Goal: Task Accomplishment & Management: Use online tool/utility

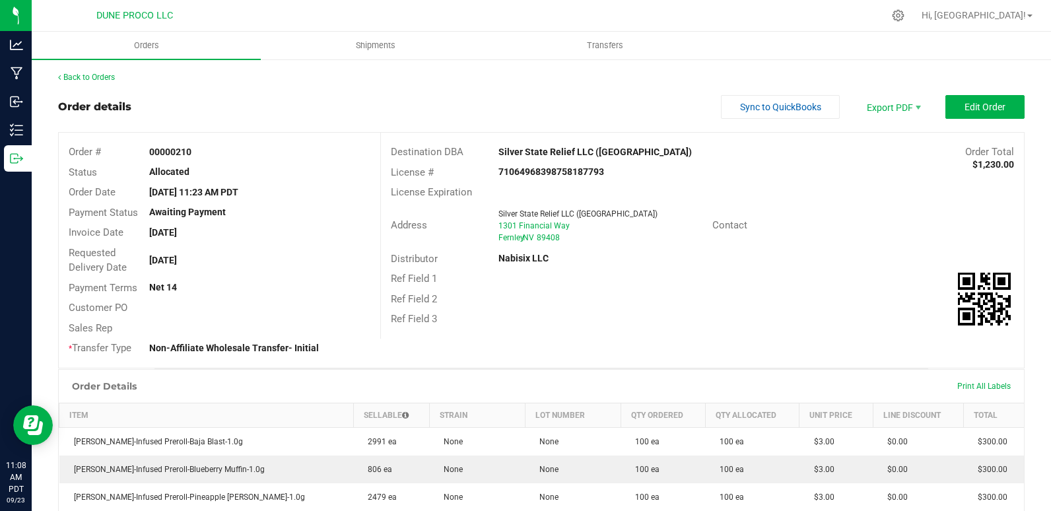
scroll to position [5, 0]
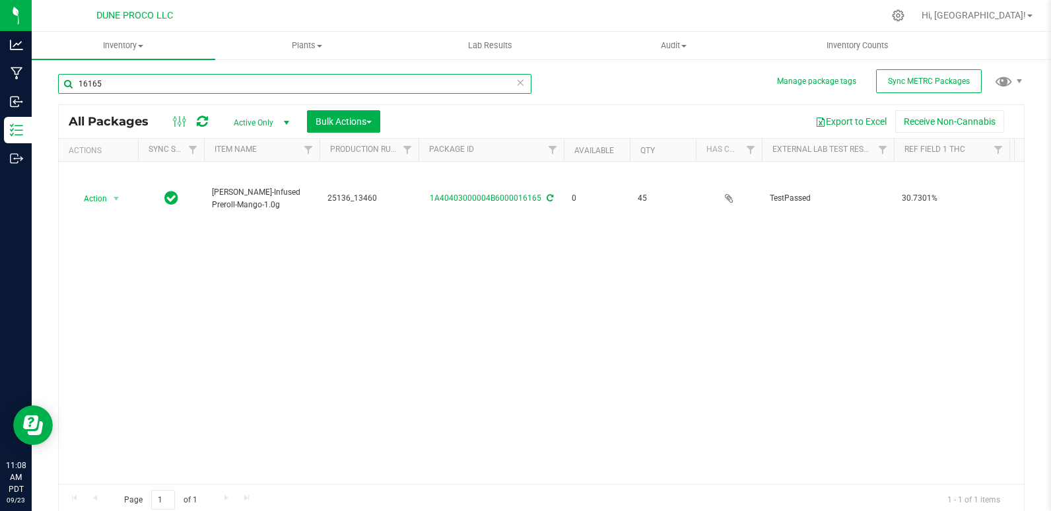
click at [130, 86] on input "16165" at bounding box center [294, 84] width 473 height 20
type input "16162"
click at [94, 189] on span "Action" at bounding box center [90, 198] width 36 height 18
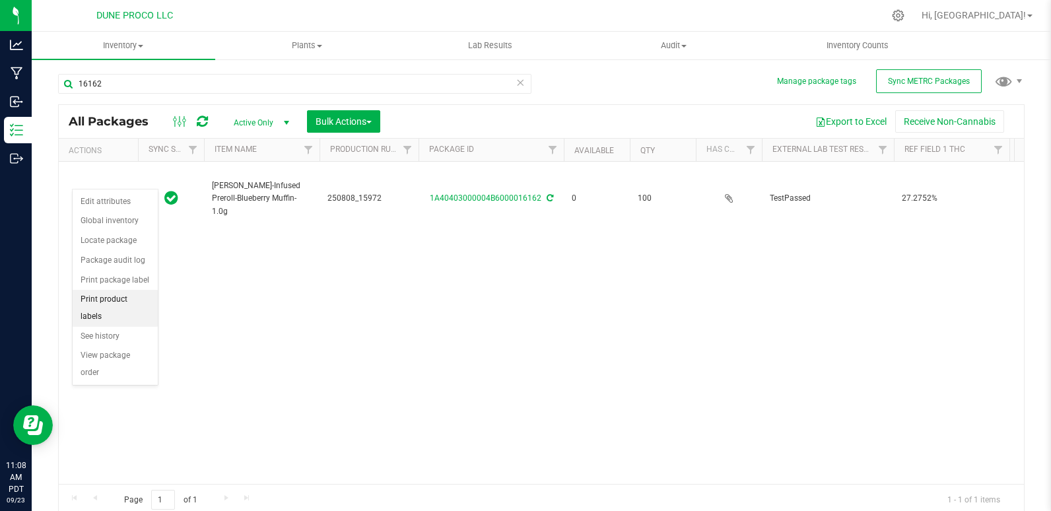
click at [126, 298] on li "Print product labels" at bounding box center [115, 308] width 85 height 36
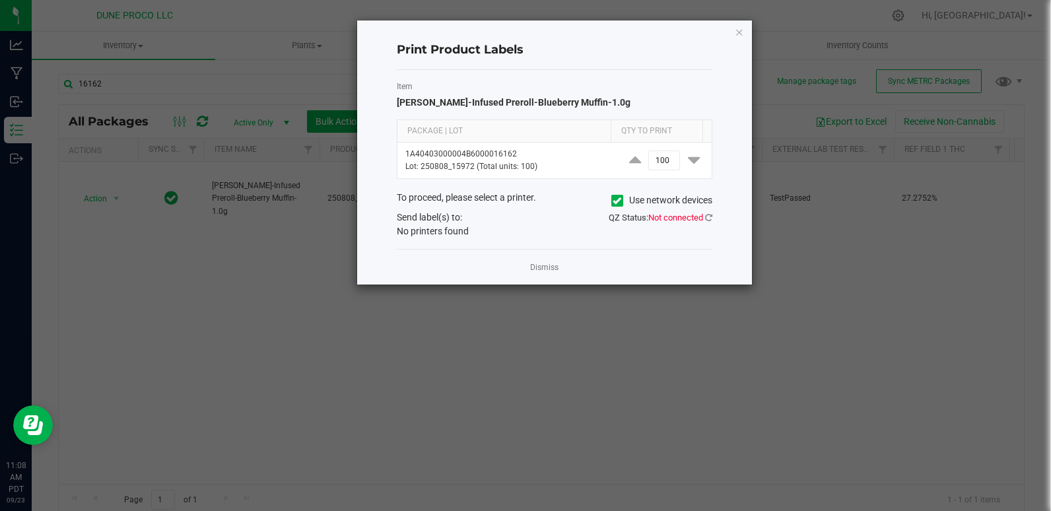
click at [745, 32] on div "Print Product Labels Item [PERSON_NAME]-Infused Preroll-Blueberry Muffin-1.0g P…" at bounding box center [554, 152] width 395 height 264
click at [740, 36] on icon "button" at bounding box center [739, 32] width 9 height 16
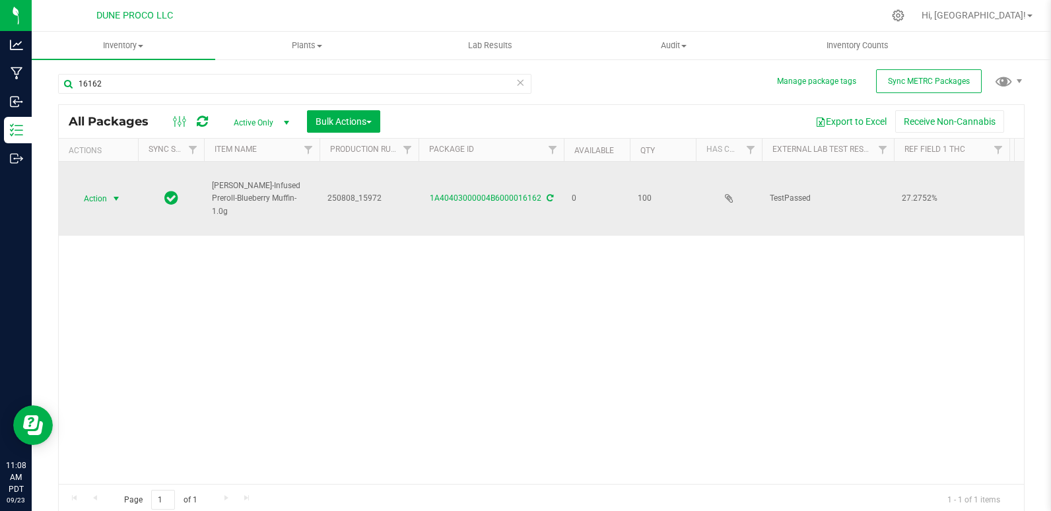
click at [101, 189] on span "Action" at bounding box center [90, 198] width 36 height 18
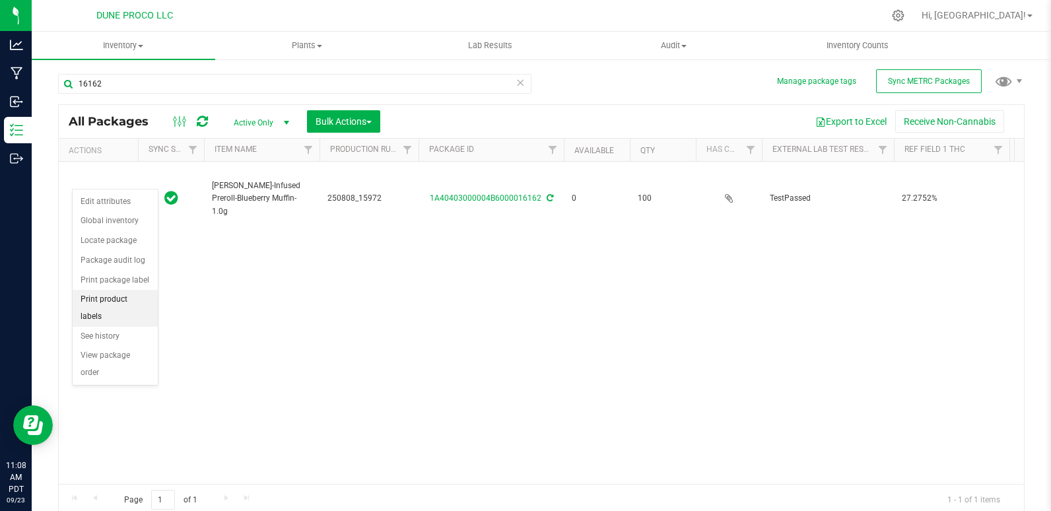
click at [123, 308] on li "Print product labels" at bounding box center [115, 308] width 85 height 36
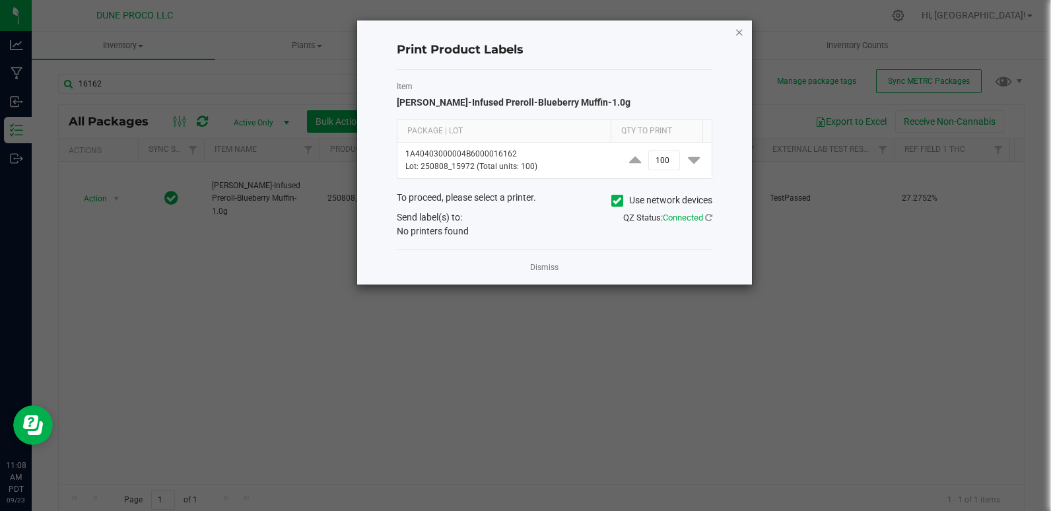
click at [735, 30] on icon "button" at bounding box center [739, 32] width 9 height 16
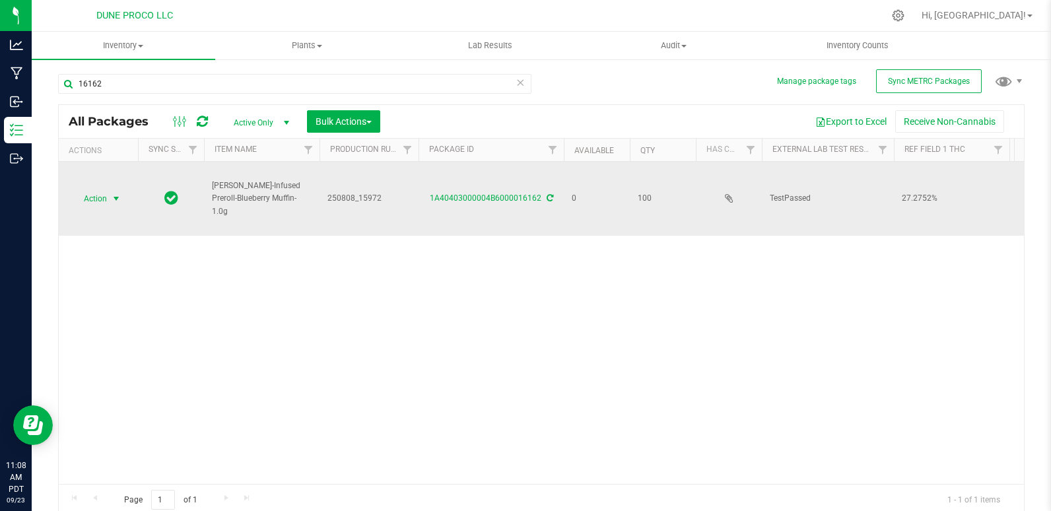
click at [93, 189] on span "Action" at bounding box center [90, 198] width 36 height 18
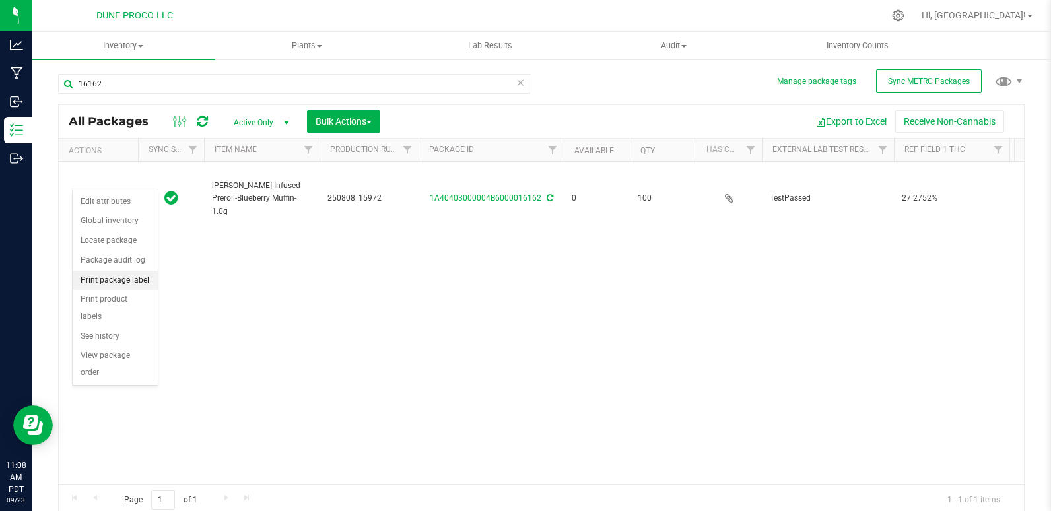
click at [121, 277] on li "Print package label" at bounding box center [115, 281] width 85 height 20
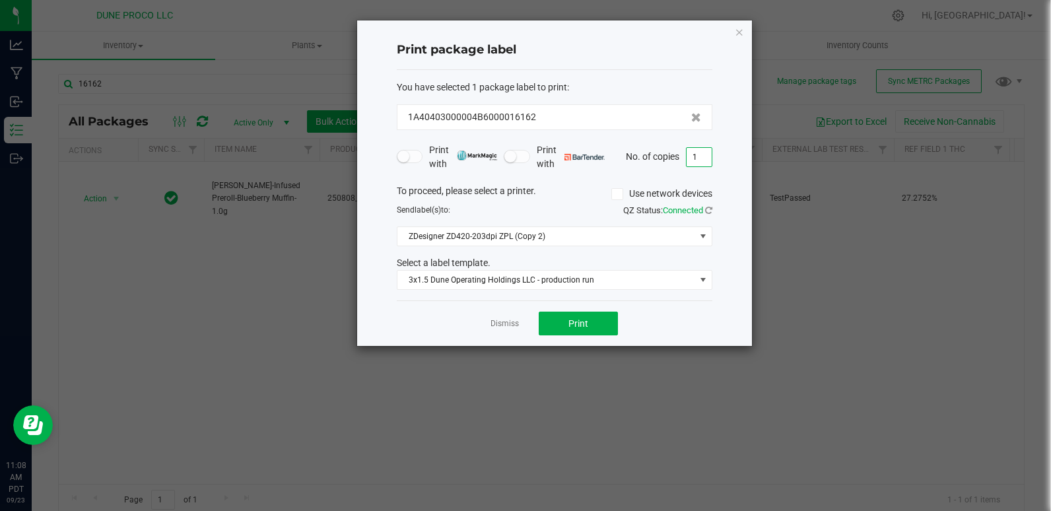
click at [699, 160] on input "1" at bounding box center [699, 157] width 25 height 18
type input "4"
click at [591, 325] on button "Print" at bounding box center [578, 324] width 79 height 24
click at [741, 33] on icon "button" at bounding box center [739, 32] width 9 height 16
